Goal: Obtain resource: Download file/media

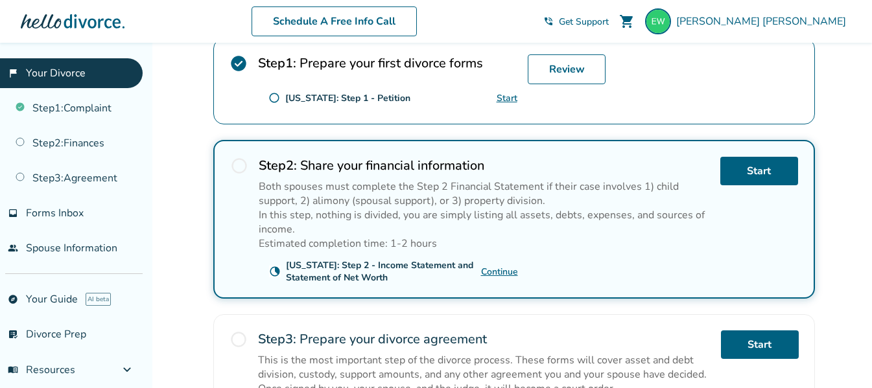
scroll to position [259, 0]
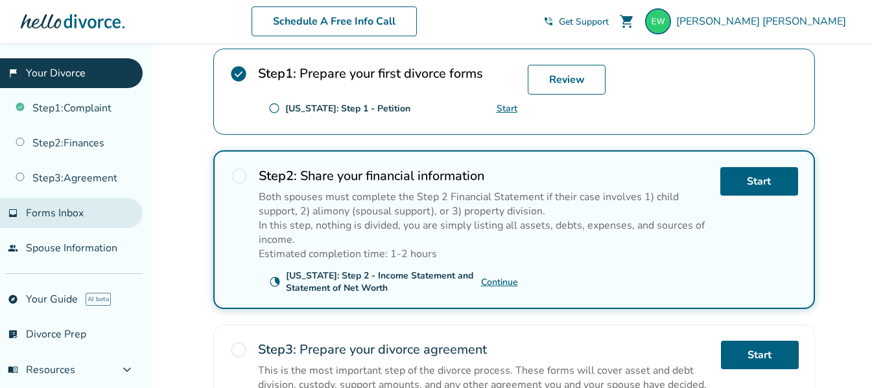
click at [55, 212] on span "Forms Inbox" at bounding box center [55, 213] width 58 height 14
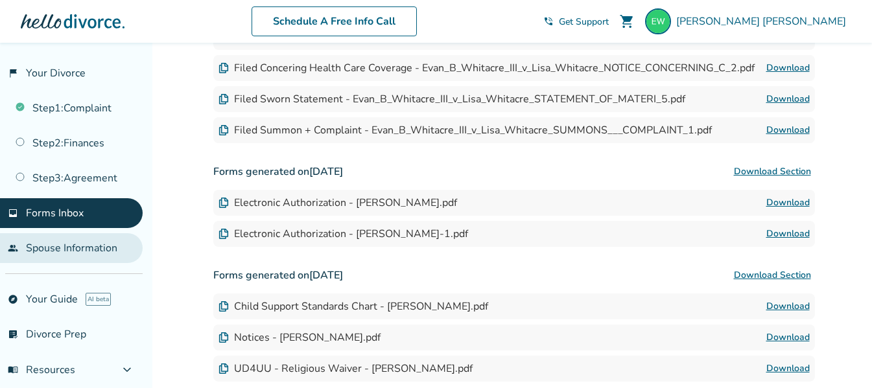
scroll to position [296, 0]
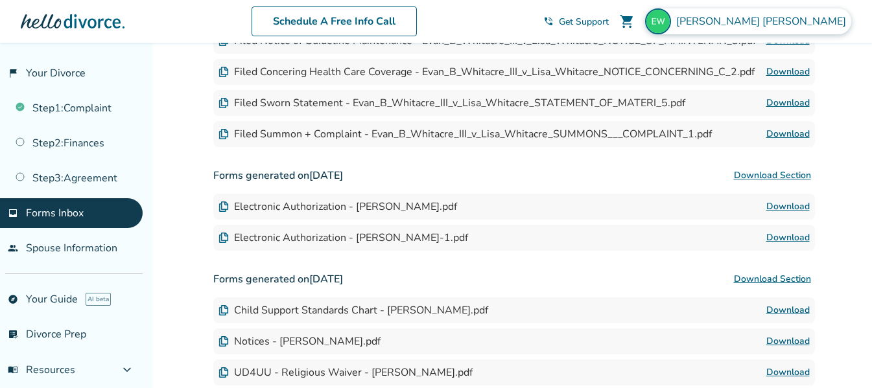
click at [822, 21] on span "Evan Whitacre" at bounding box center [763, 21] width 175 height 14
click at [671, 21] on img at bounding box center [658, 21] width 26 height 26
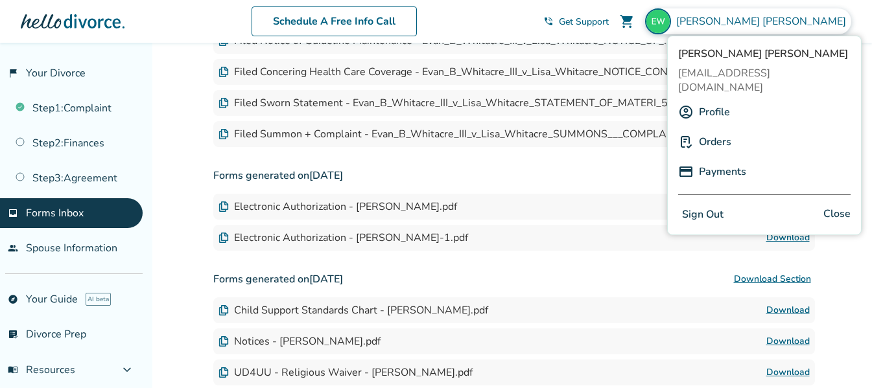
click at [543, 20] on div "Schedule A Free Info Call" at bounding box center [333, 21] width 419 height 30
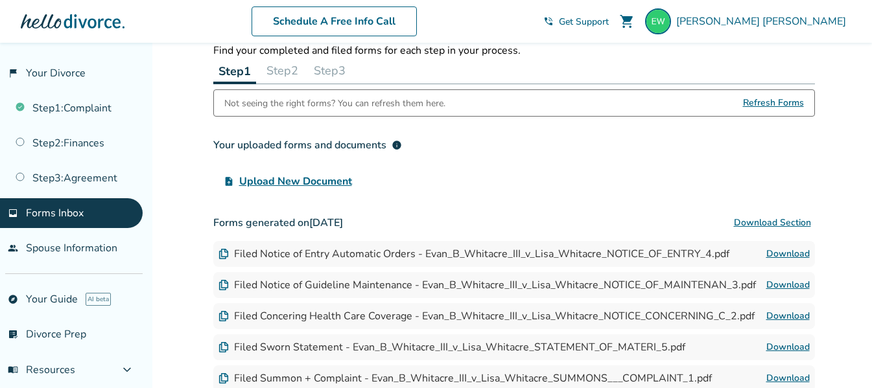
scroll to position [0, 0]
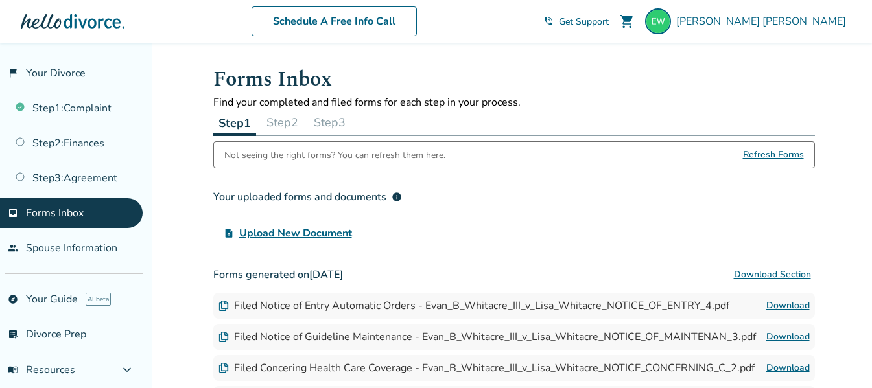
click at [245, 124] on button "Step 1" at bounding box center [234, 123] width 43 height 27
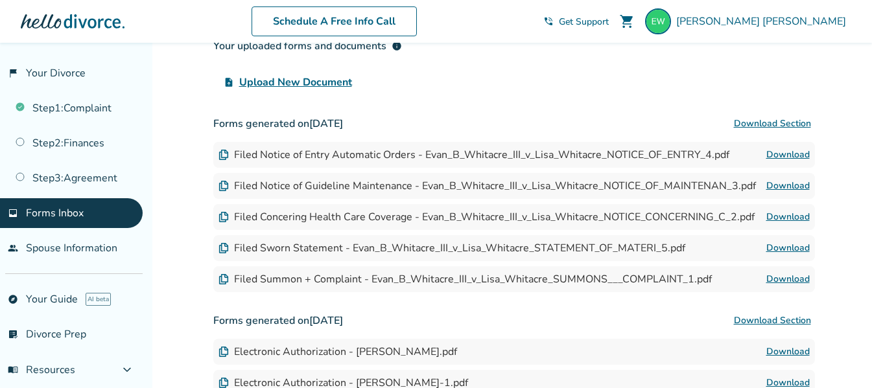
scroll to position [194, 0]
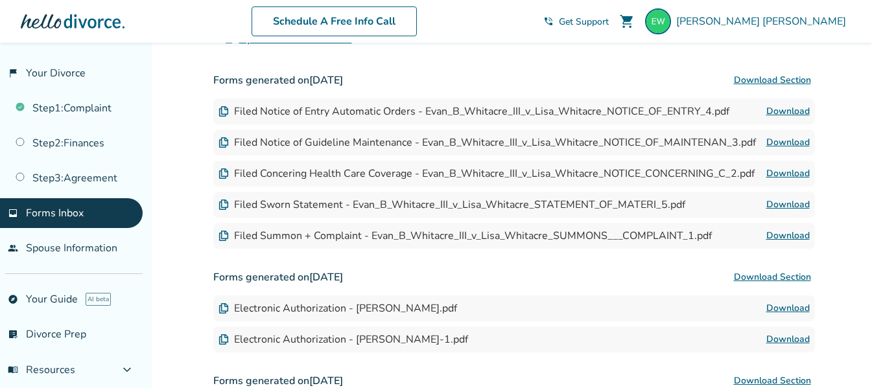
click at [776, 168] on link "Download" at bounding box center [787, 174] width 43 height 16
click at [791, 108] on link "Download" at bounding box center [787, 112] width 43 height 16
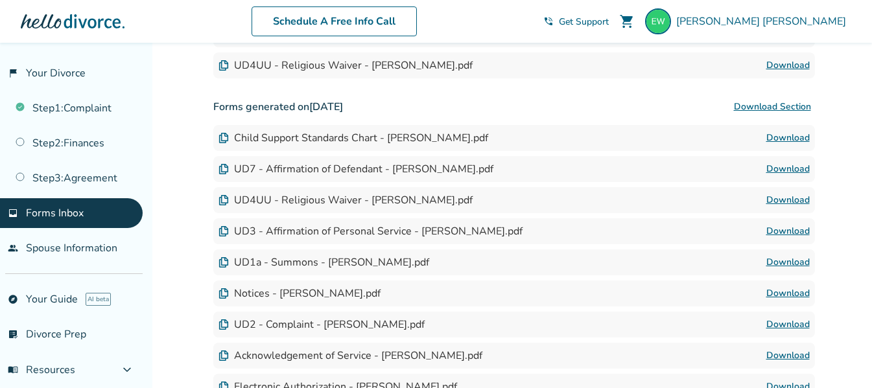
scroll to position [1102, 0]
